Goal: Download file/media

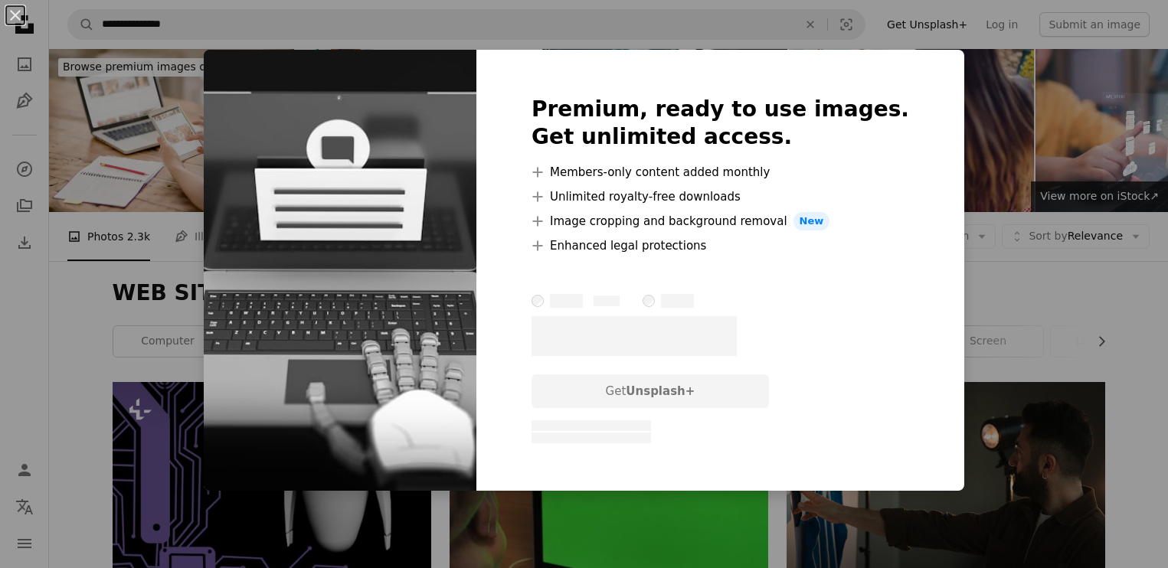
scroll to position [1054, 0]
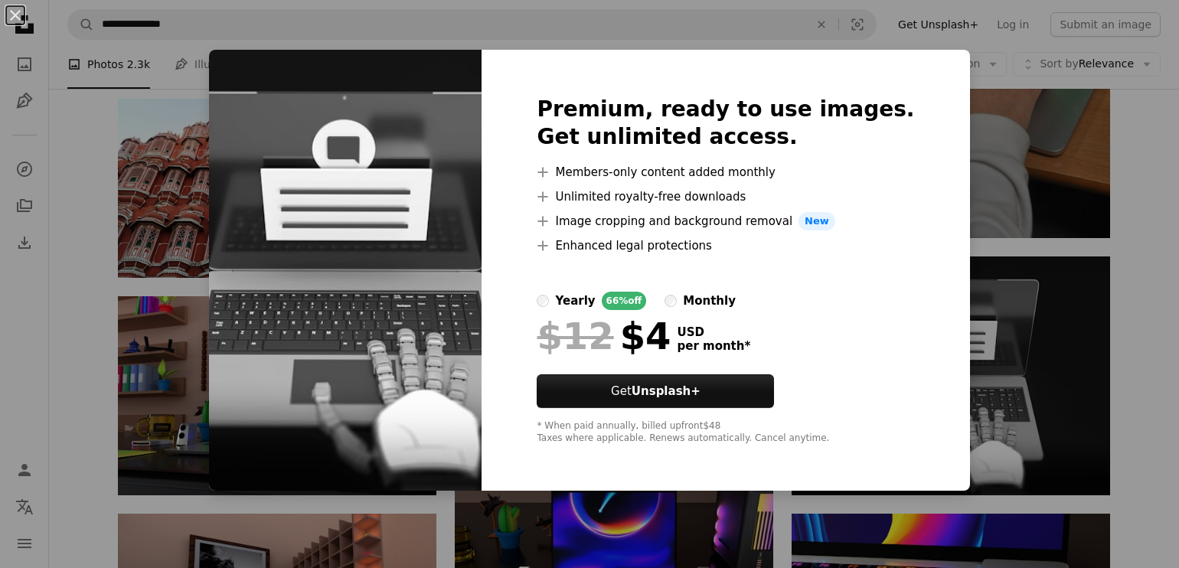
click at [1146, 433] on div "An X shape Premium, ready to use images. Get unlimited access. A plus sign Memb…" at bounding box center [589, 284] width 1179 height 568
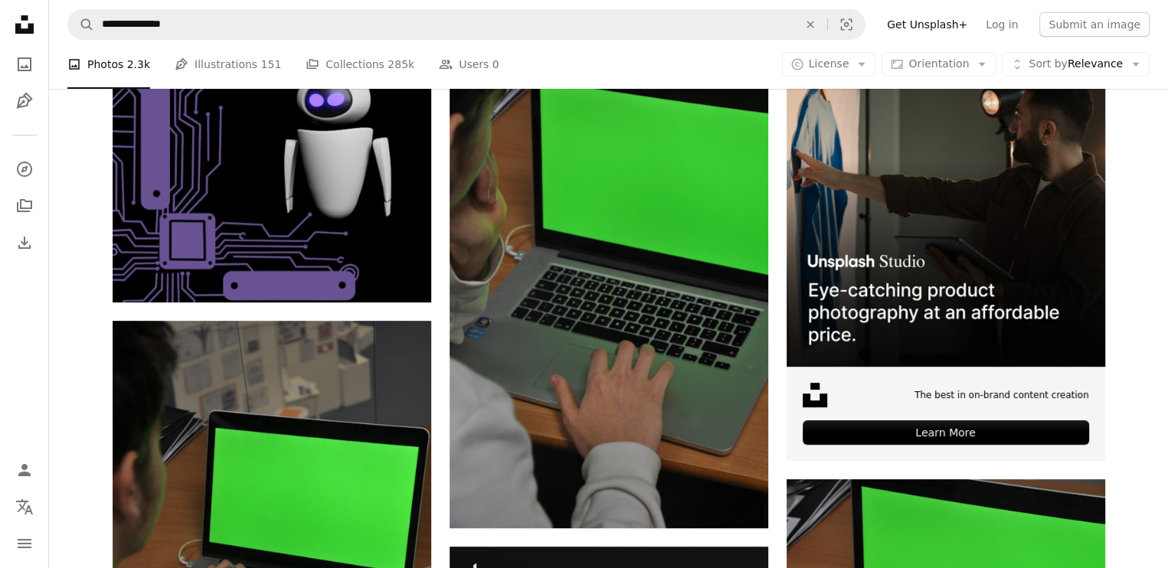
scroll to position [337, 0]
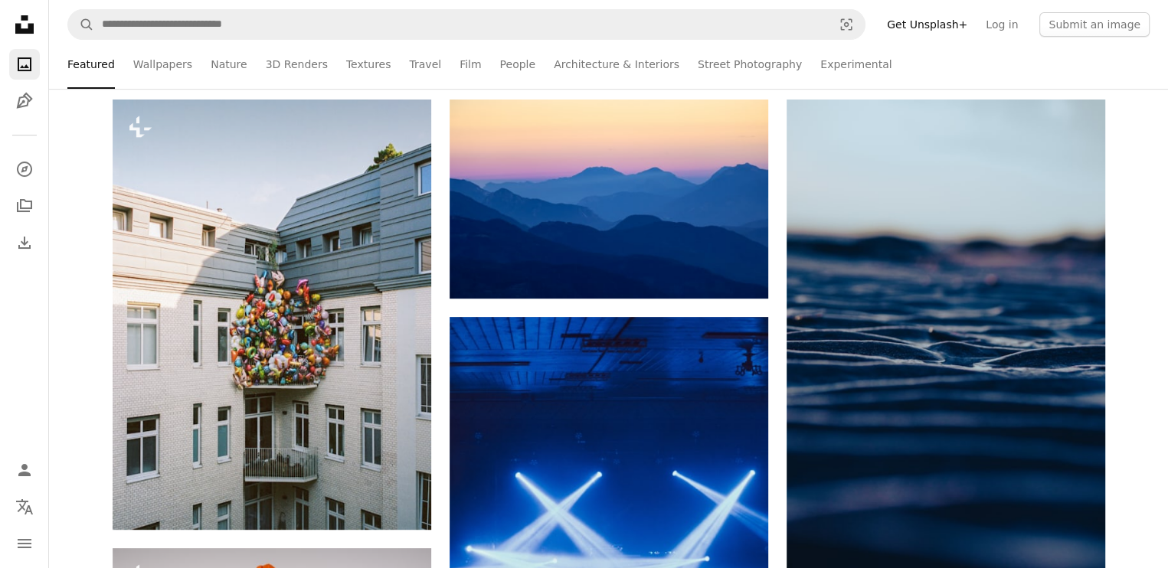
scroll to position [245, 0]
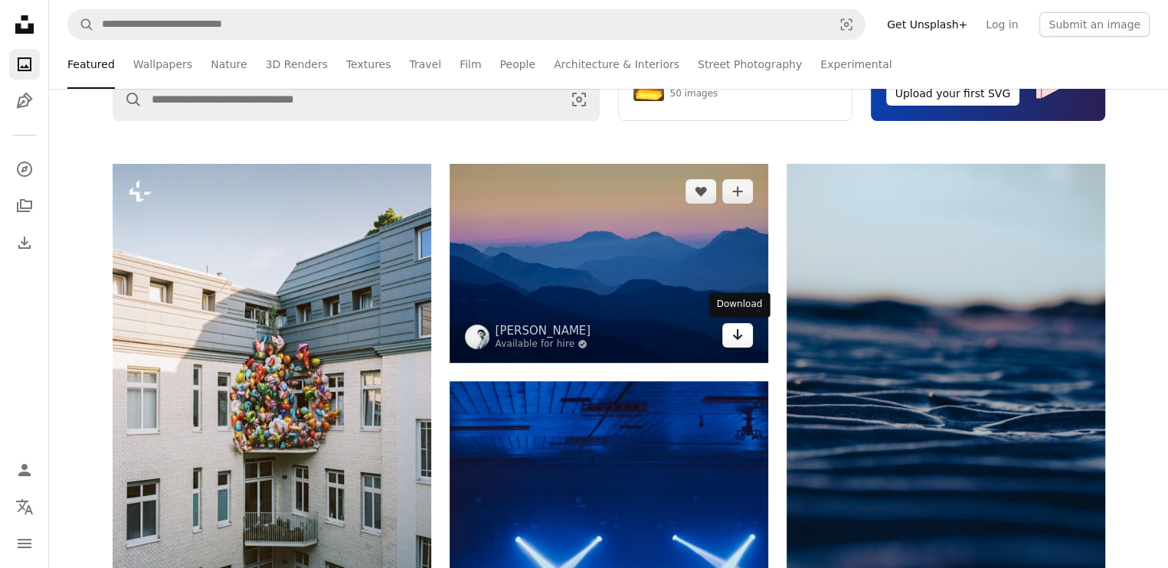
click at [726, 340] on link "Arrow pointing down" at bounding box center [737, 335] width 31 height 25
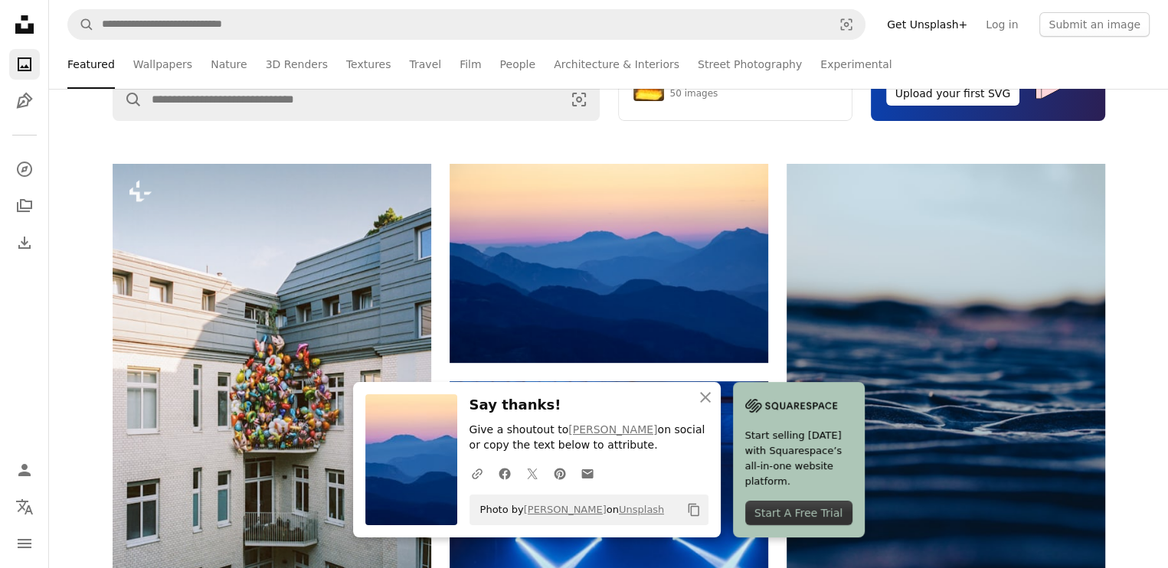
click at [793, 132] on div "Unsplash The internet’s source for visuals. Powered by creators everywhere. Sup…" at bounding box center [608, 4] width 1119 height 320
click at [793, 133] on div "Unsplash The internet’s source for visuals. Powered by creators everywhere. Sup…" at bounding box center [608, 4] width 1119 height 320
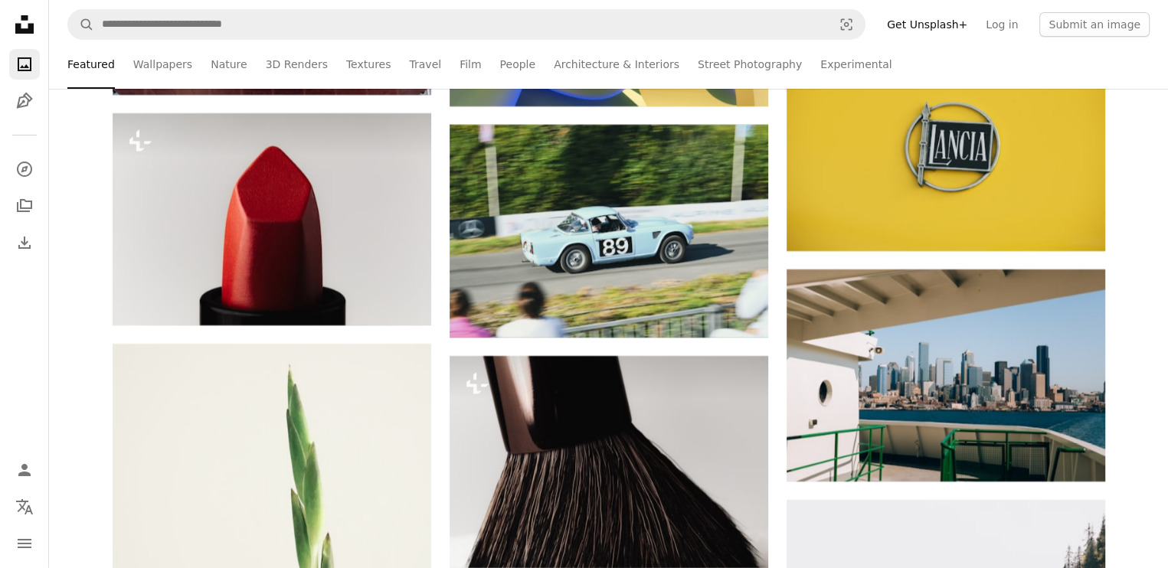
scroll to position [5606, 0]
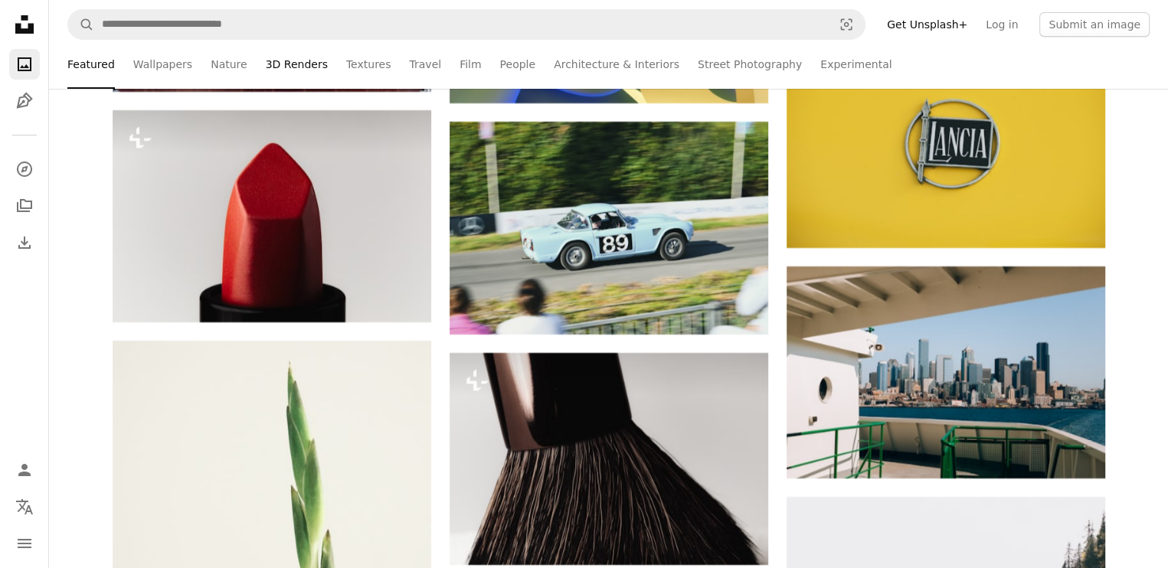
click at [294, 74] on link "3D Renders" at bounding box center [297, 64] width 62 height 49
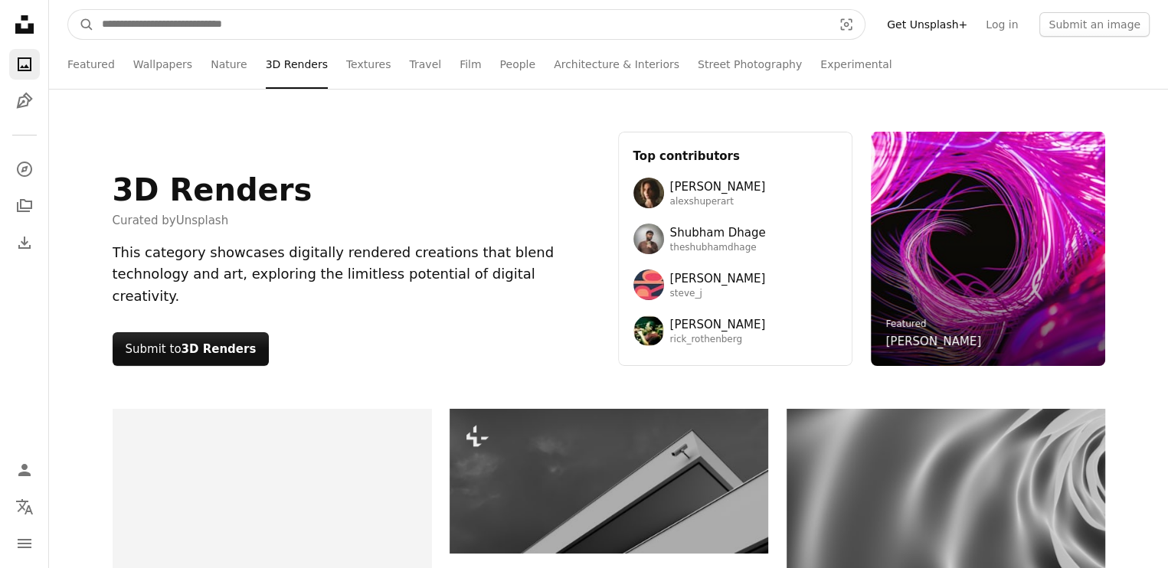
click at [230, 26] on input "Find visuals sitewide" at bounding box center [461, 24] width 734 height 29
type input "**********"
click at [68, 10] on button "A magnifying glass" at bounding box center [81, 24] width 26 height 29
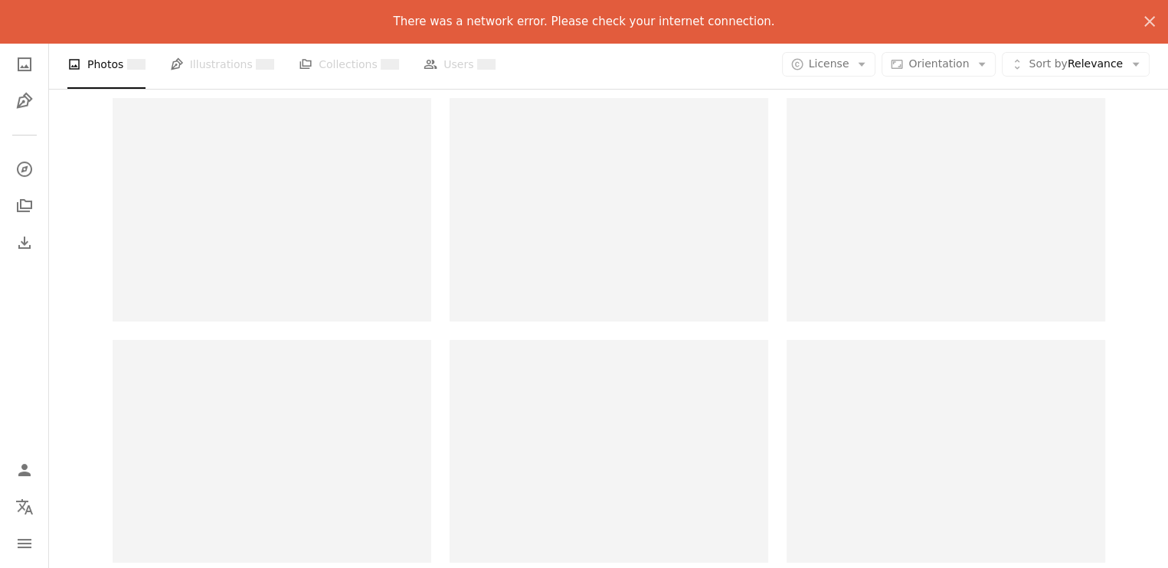
scroll to position [735, 0]
